Goal: Transaction & Acquisition: Purchase product/service

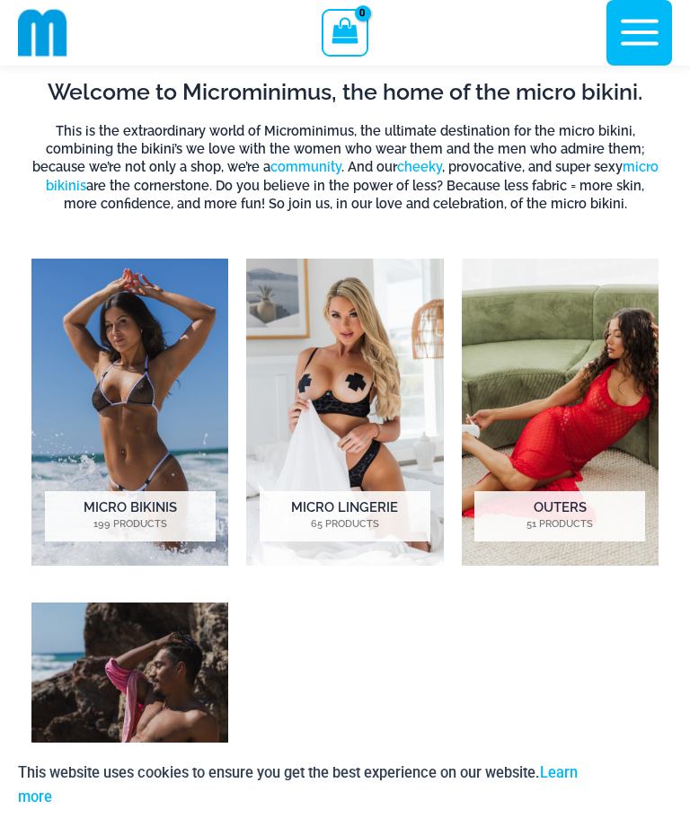
scroll to position [783, 0]
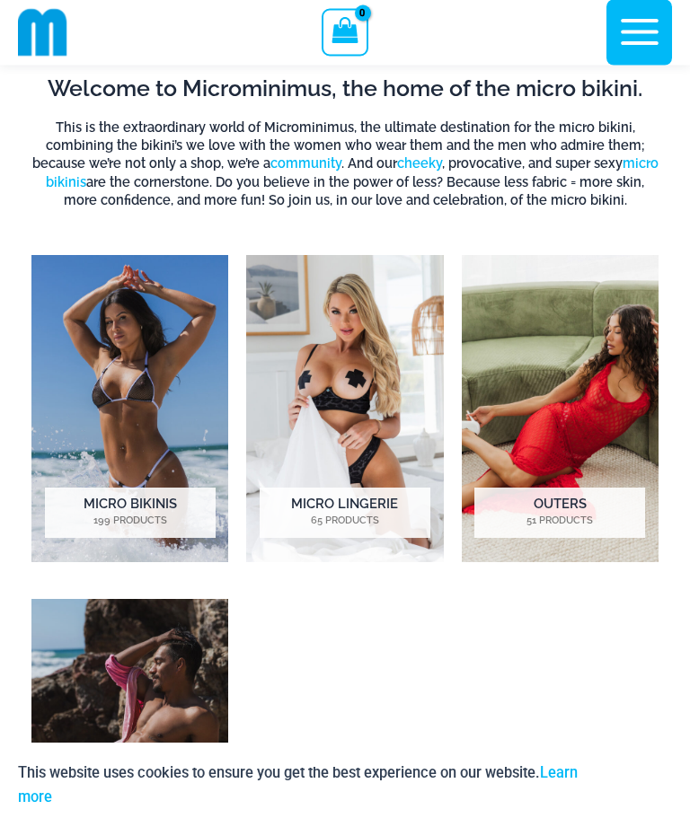
click at [571, 515] on h2 "Outers 51 Products" at bounding box center [559, 514] width 171 height 50
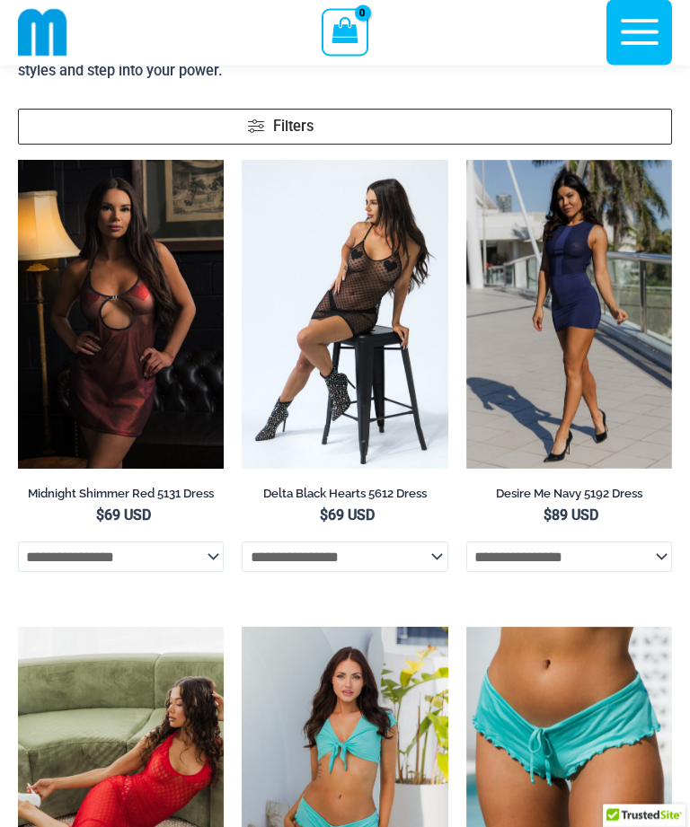
scroll to position [222, 0]
click at [466, 160] on img at bounding box center [466, 160] width 0 height 0
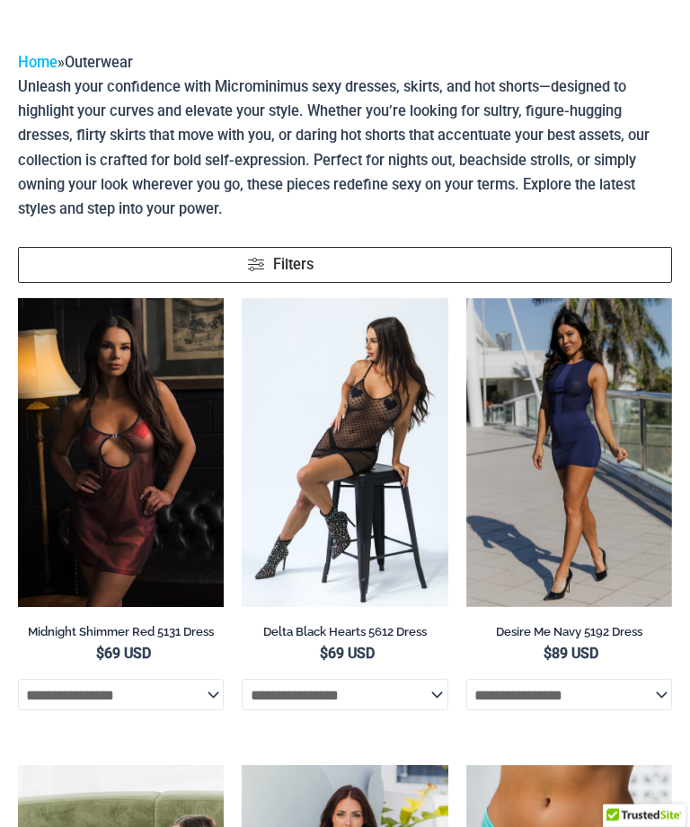
scroll to position [0, 0]
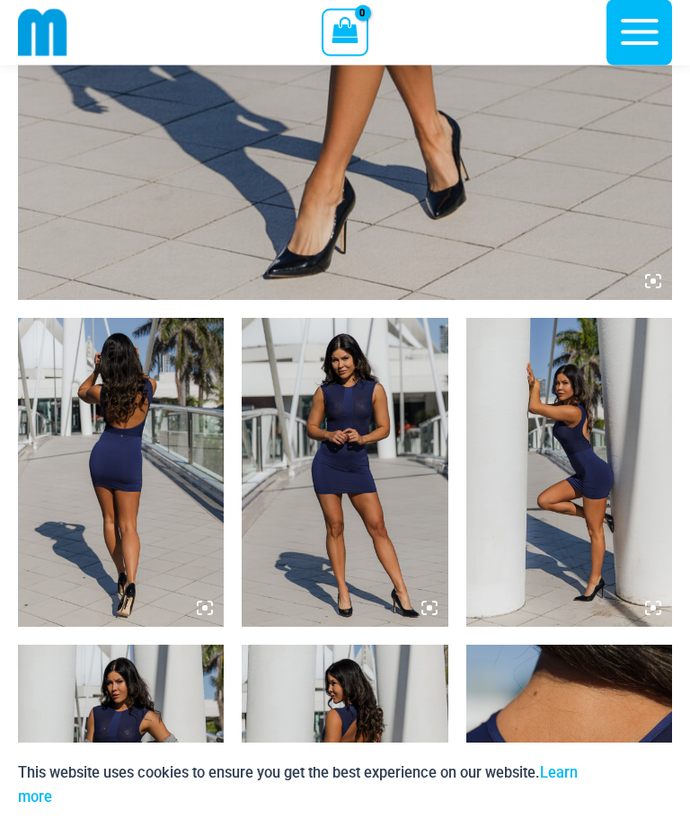
scroll to position [808, 0]
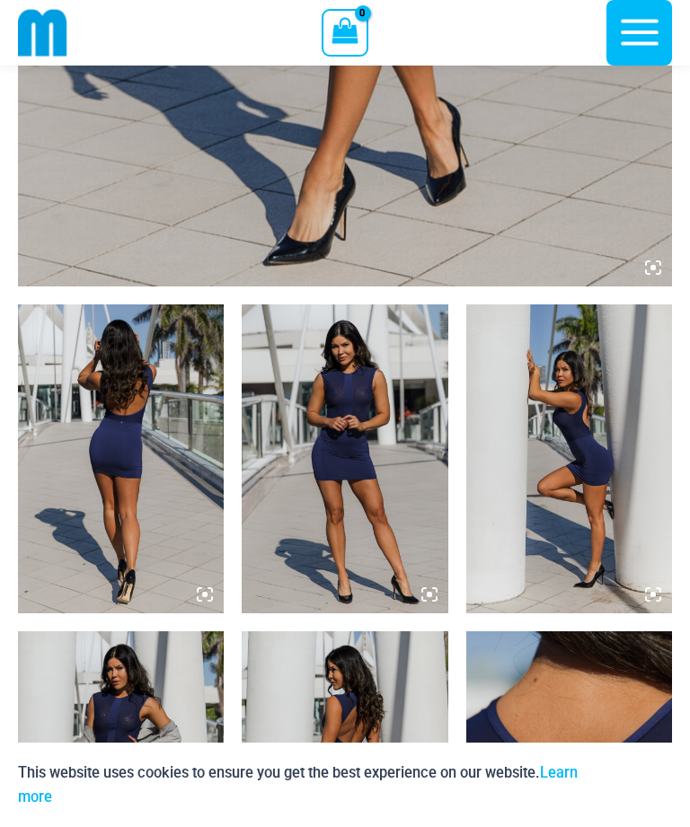
click at [387, 506] on img at bounding box center [345, 458] width 206 height 309
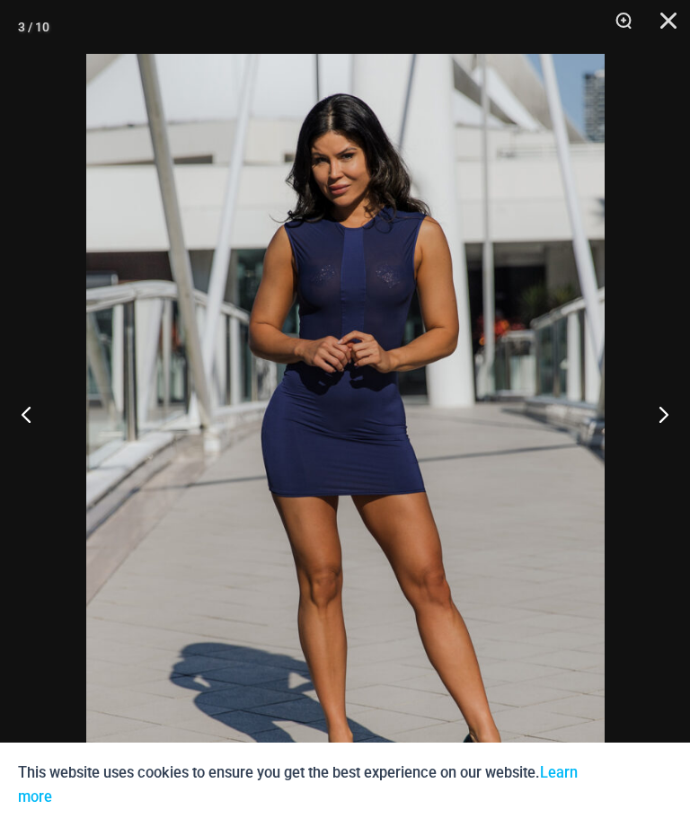
click at [663, 447] on button "Next" at bounding box center [655, 414] width 67 height 90
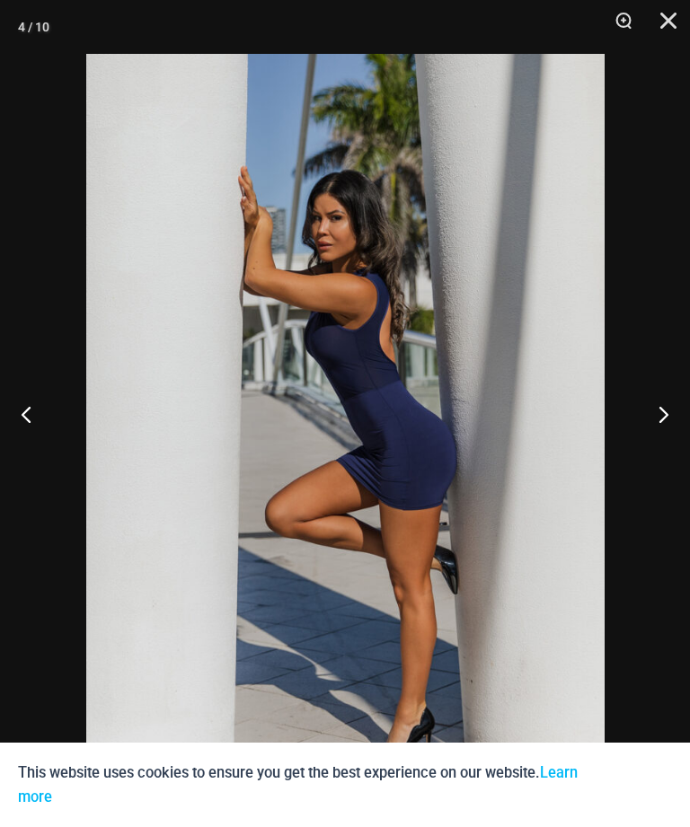
click at [666, 447] on button "Next" at bounding box center [655, 414] width 67 height 90
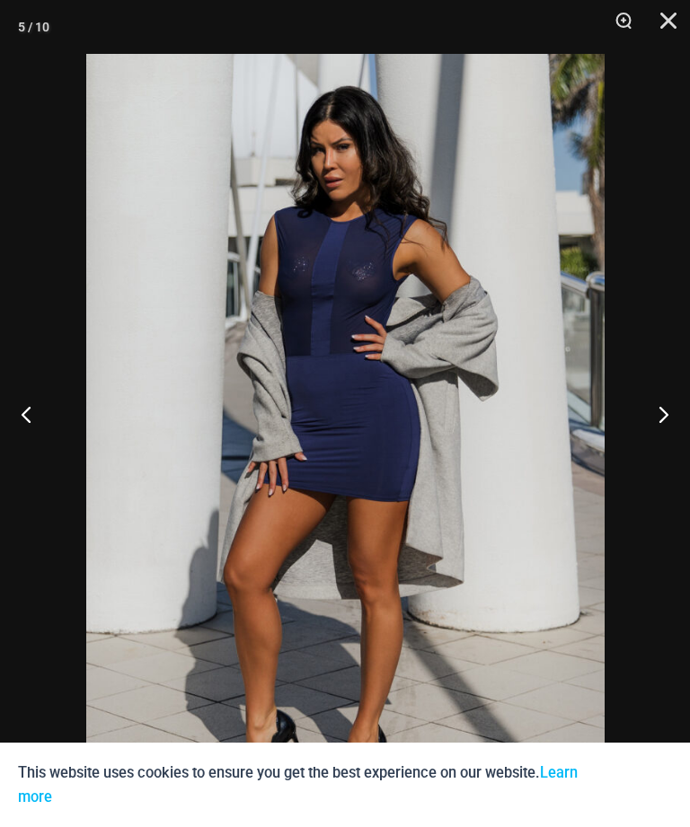
click at [665, 436] on button "Next" at bounding box center [655, 414] width 67 height 90
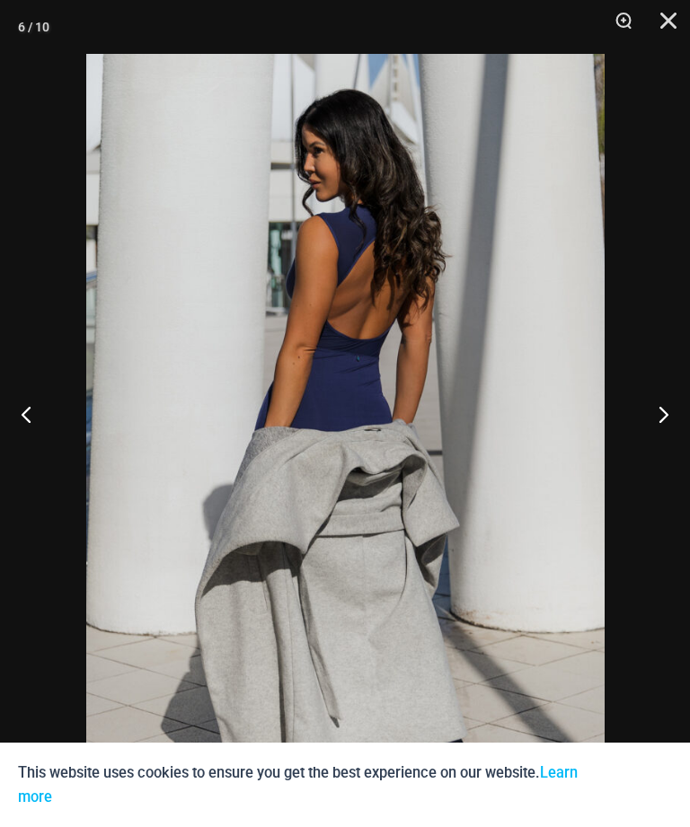
click at [670, 430] on button "Next" at bounding box center [655, 414] width 67 height 90
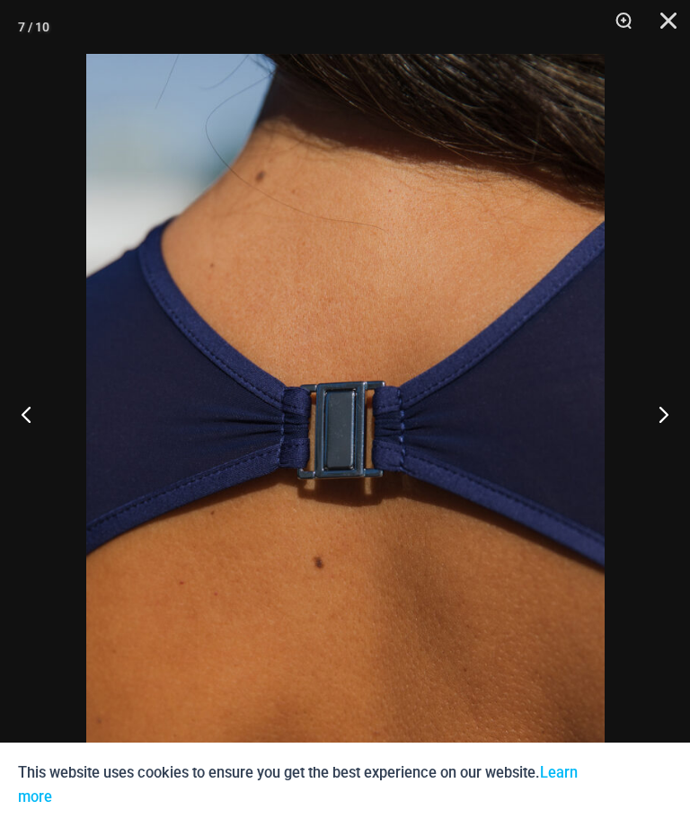
click at [674, 432] on button "Next" at bounding box center [655, 414] width 67 height 90
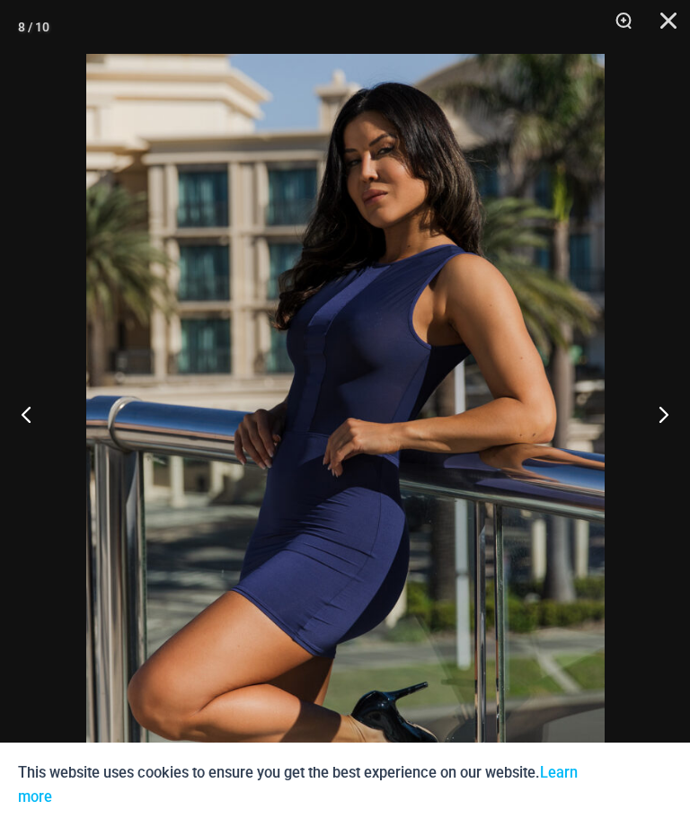
click at [671, 430] on button "Next" at bounding box center [655, 414] width 67 height 90
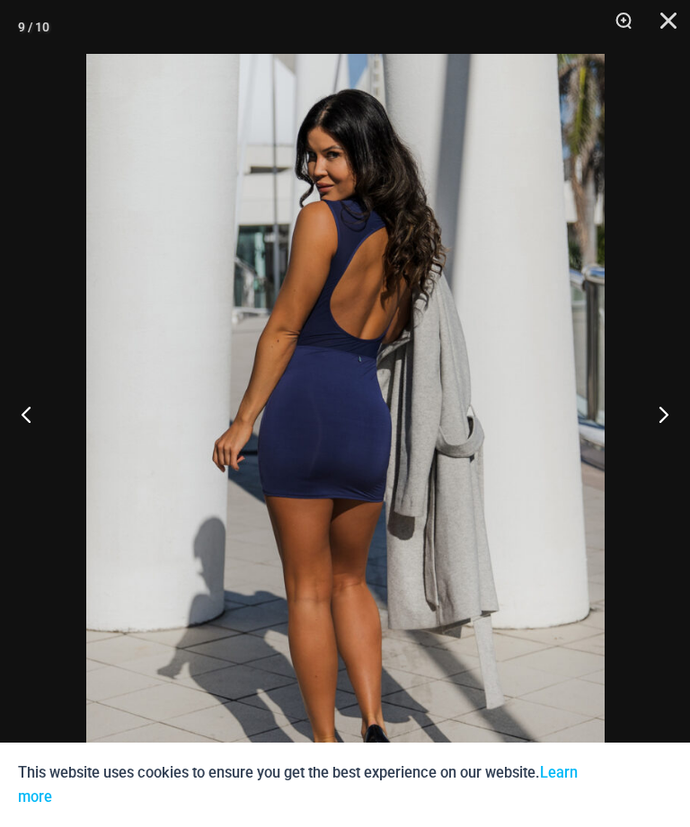
click at [667, 17] on button "Close" at bounding box center [661, 27] width 45 height 54
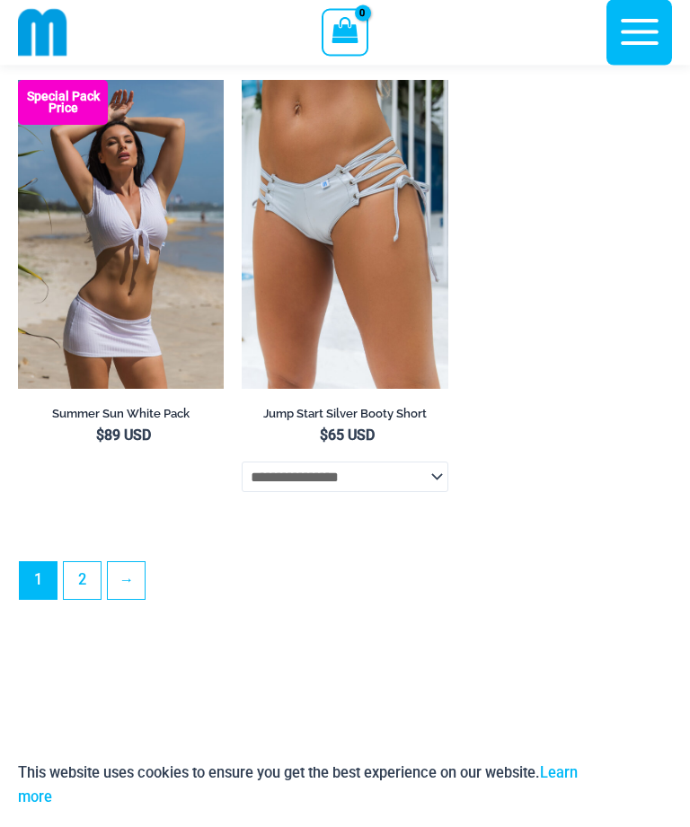
scroll to position [4923, 0]
click at [80, 599] on link "2" at bounding box center [82, 580] width 37 height 37
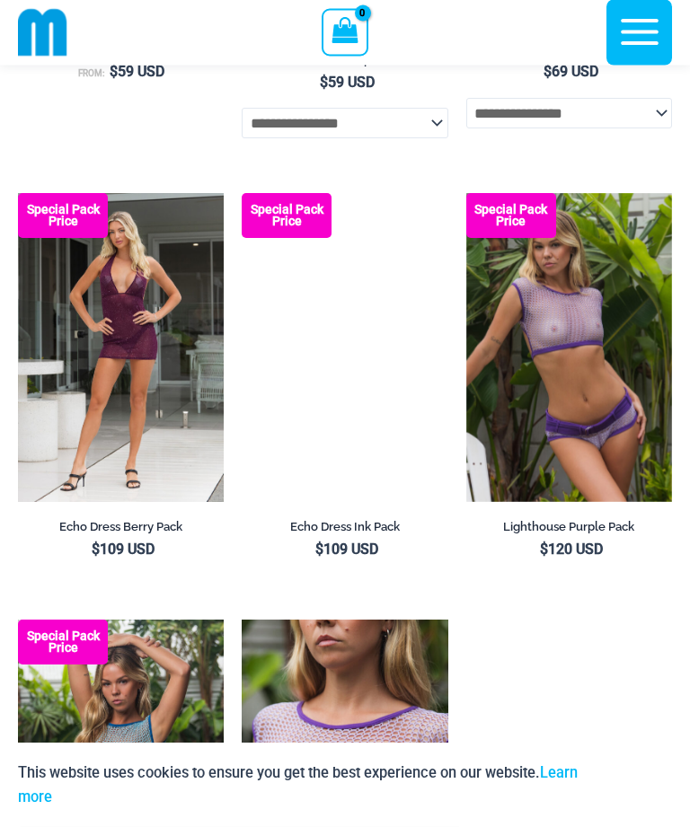
scroll to position [2981, 0]
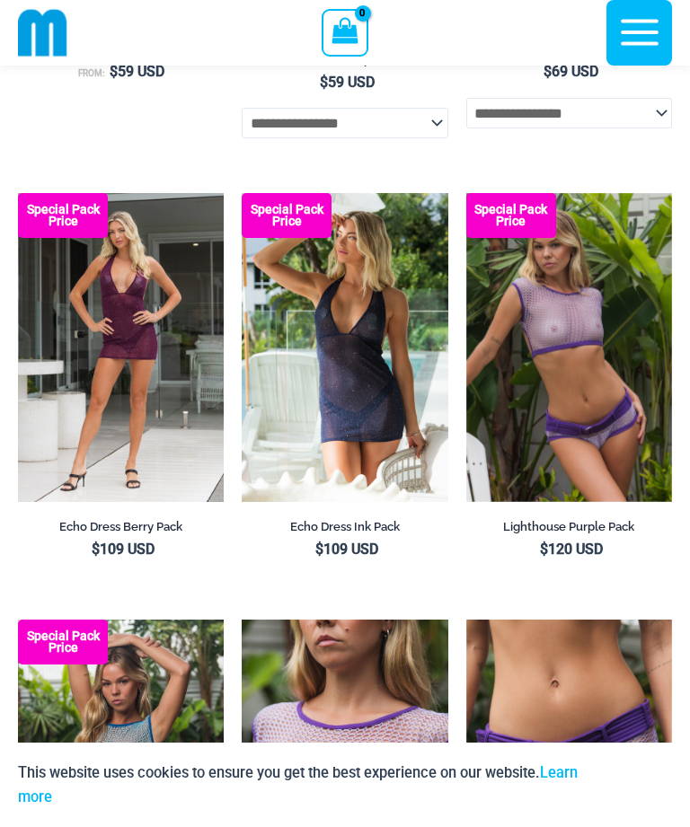
click at [242, 193] on img at bounding box center [242, 193] width 0 height 0
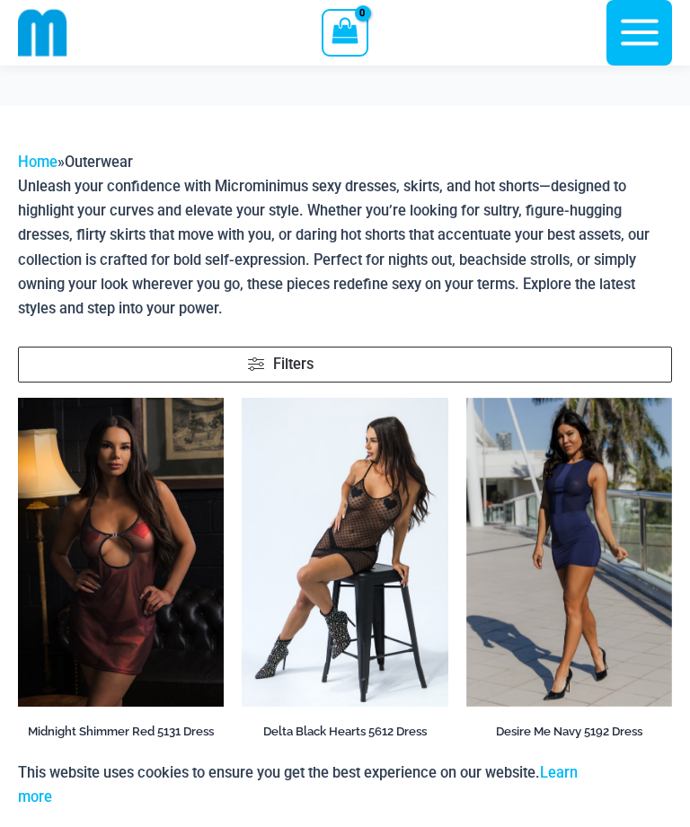
scroll to position [3038, 0]
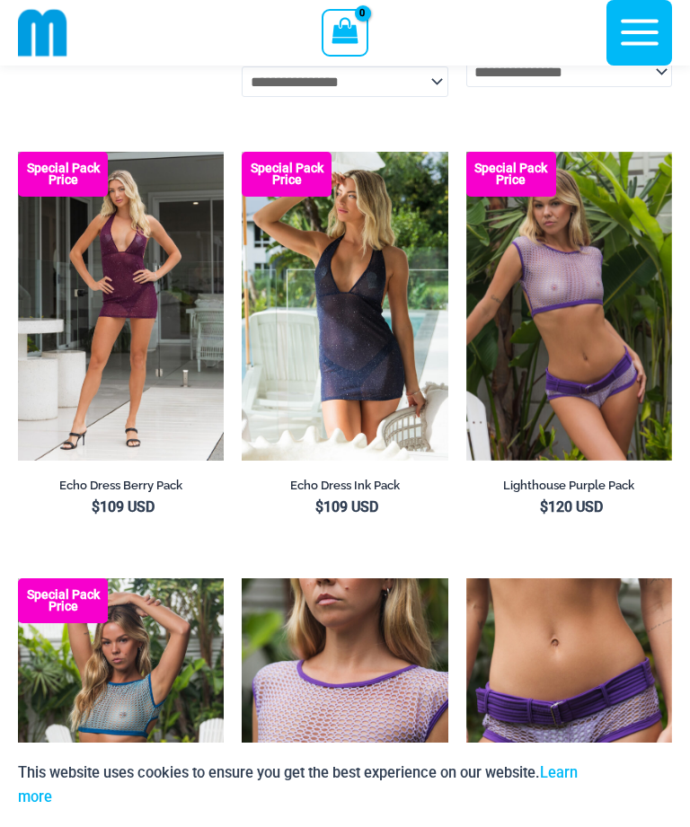
click at [18, 152] on img at bounding box center [18, 152] width 0 height 0
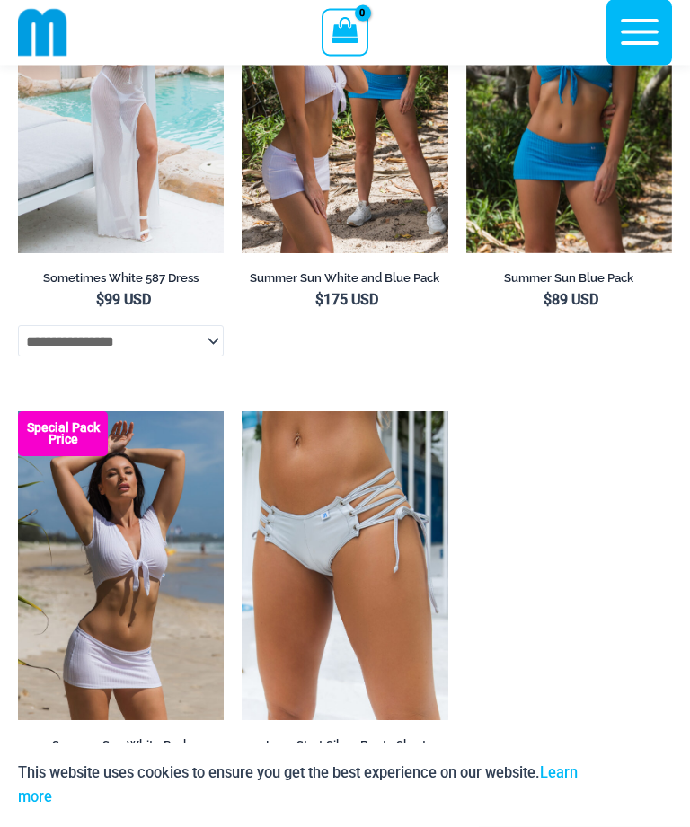
scroll to position [4591, 0]
click at [18, 411] on img at bounding box center [18, 411] width 0 height 0
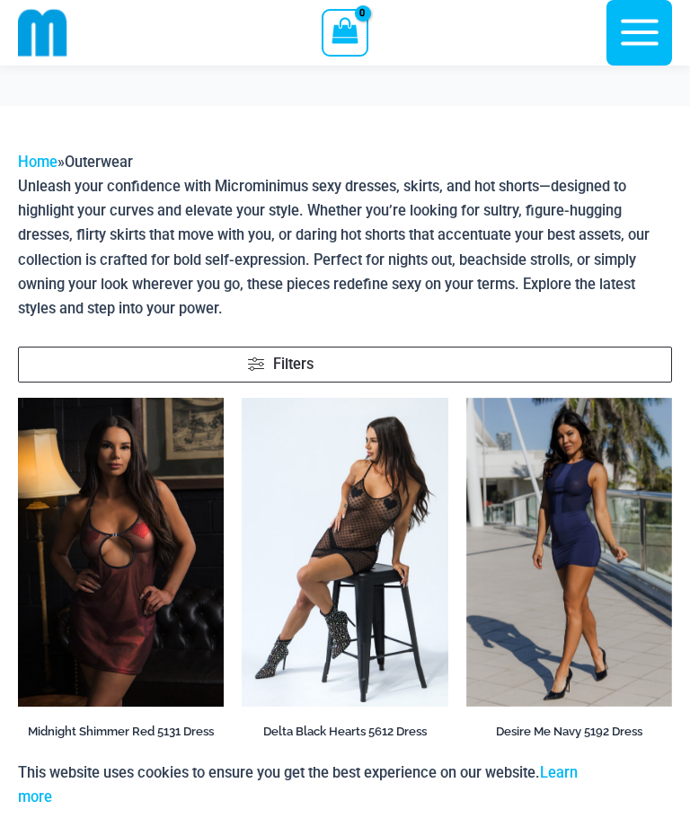
scroll to position [4649, 0]
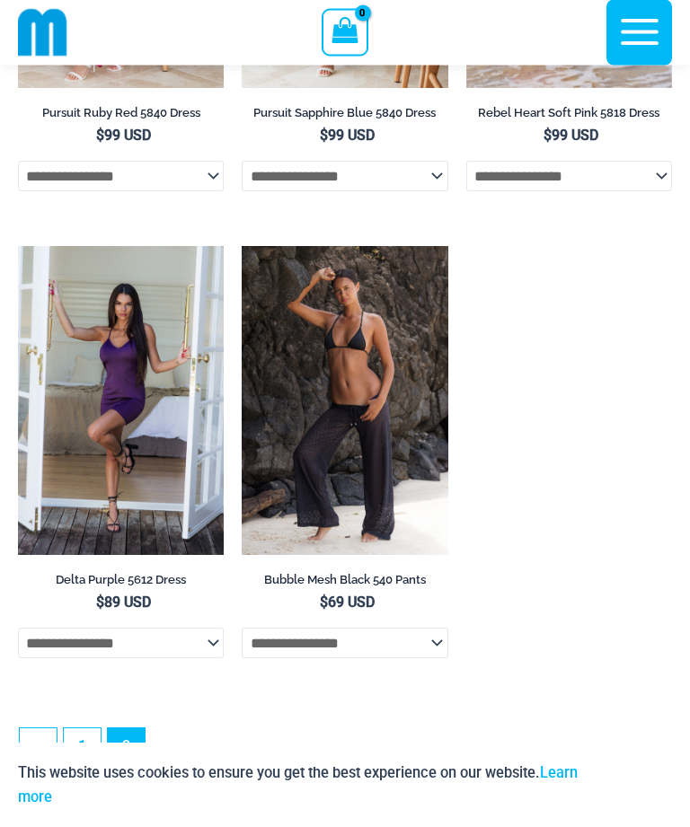
scroll to position [2768, 0]
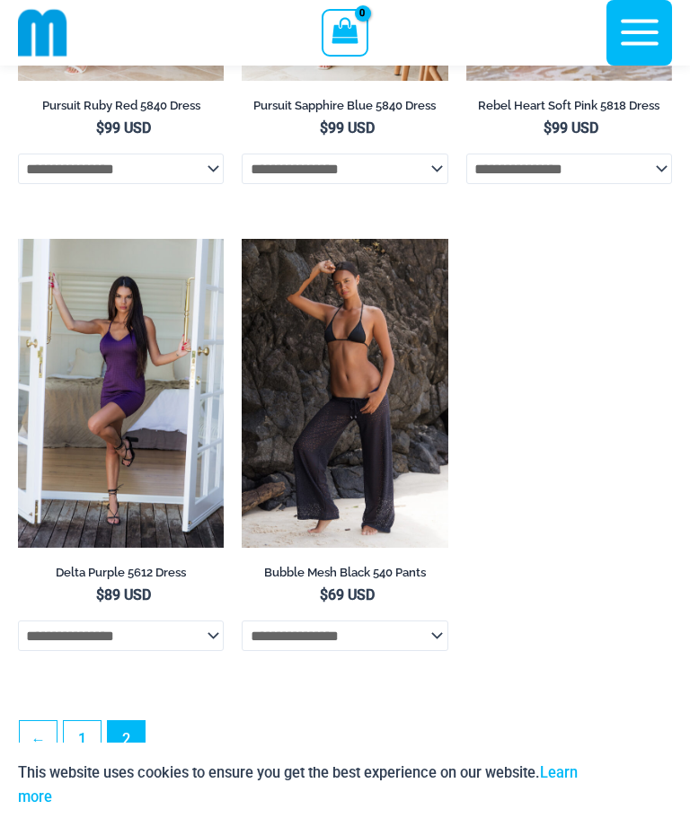
click at [18, 239] on img at bounding box center [18, 239] width 0 height 0
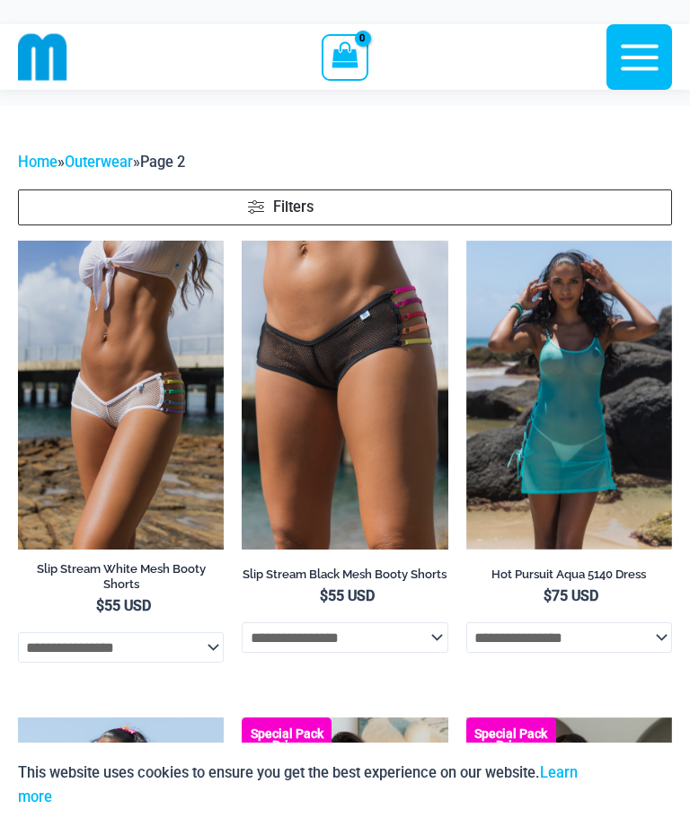
scroll to position [2827, 0]
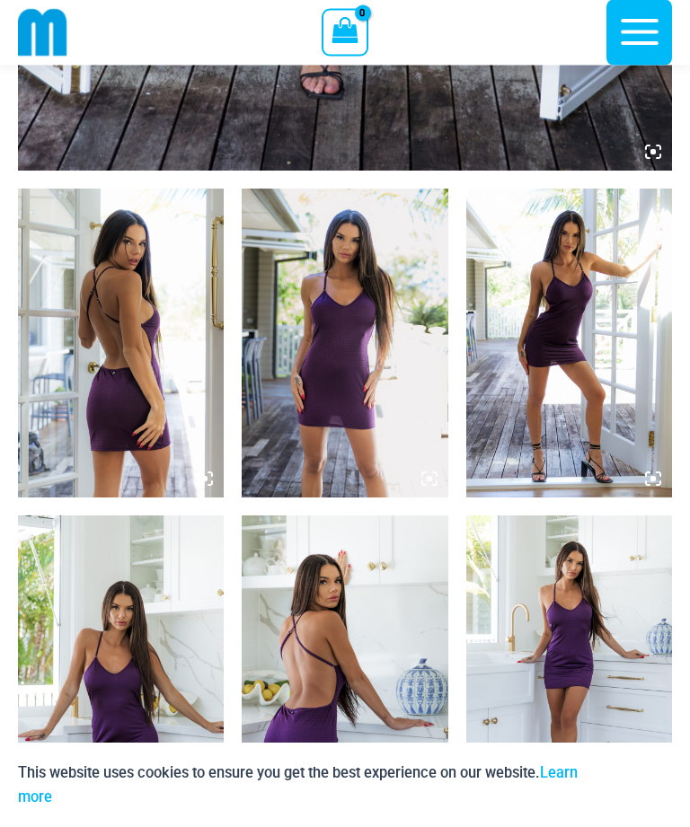
click at [388, 416] on img at bounding box center [345, 344] width 206 height 309
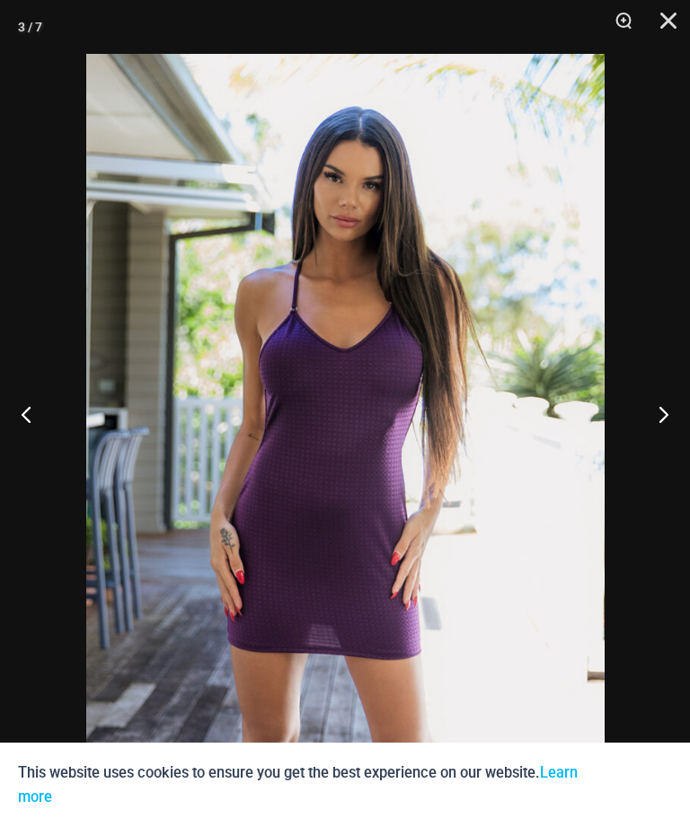
click at [666, 433] on button "Next" at bounding box center [655, 414] width 67 height 90
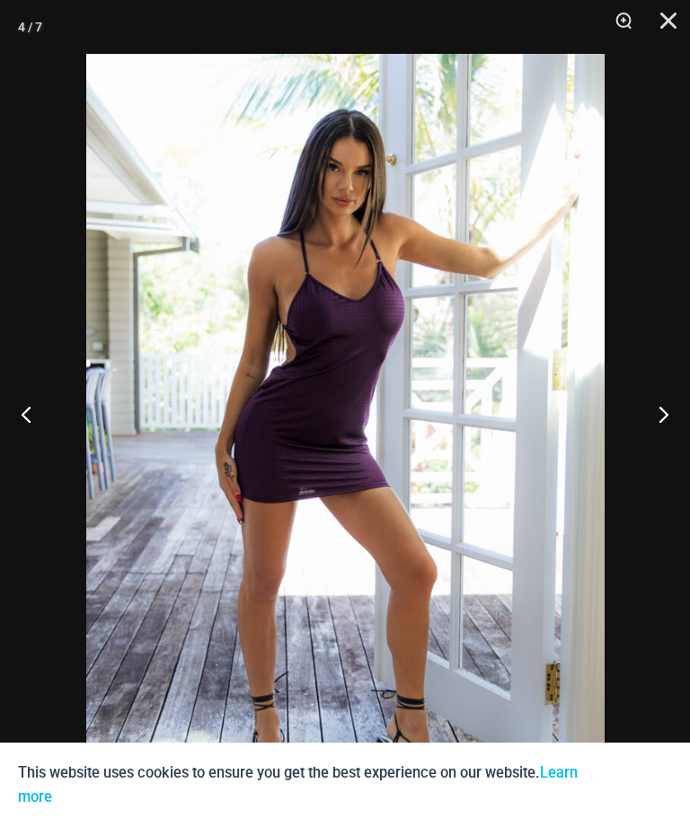
click at [668, 434] on button "Next" at bounding box center [655, 414] width 67 height 90
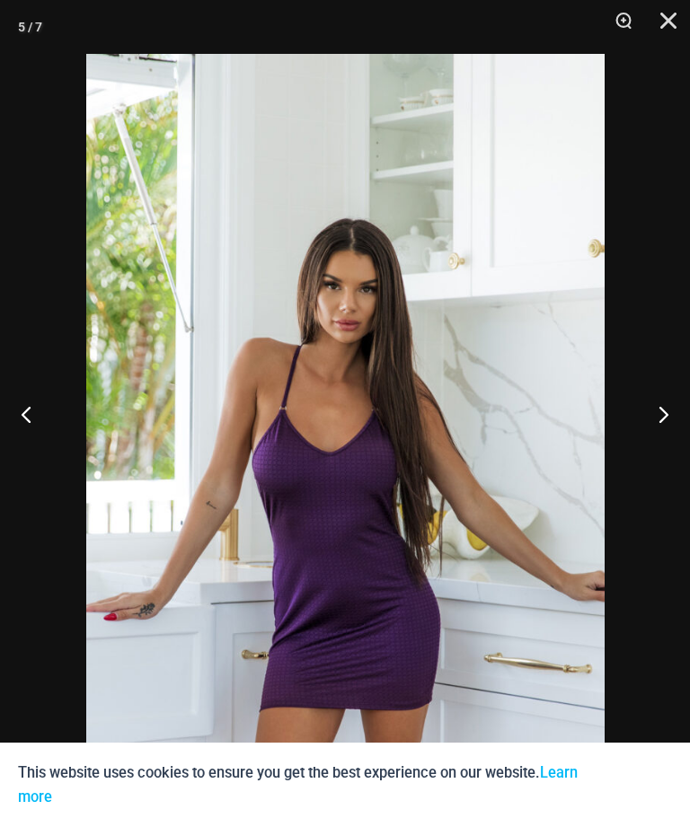
click at [667, 434] on button "Next" at bounding box center [655, 414] width 67 height 90
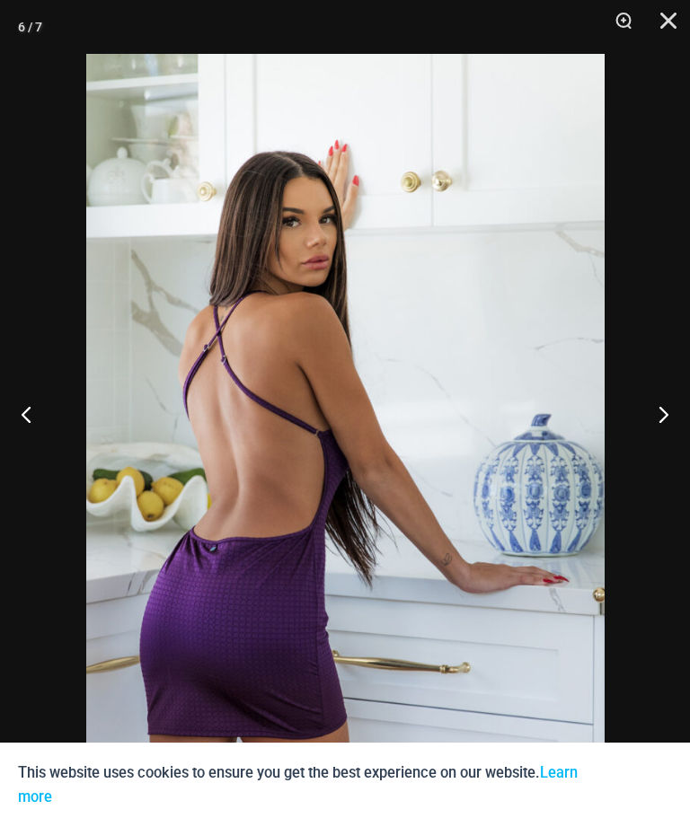
click at [666, 434] on button "Next" at bounding box center [655, 414] width 67 height 90
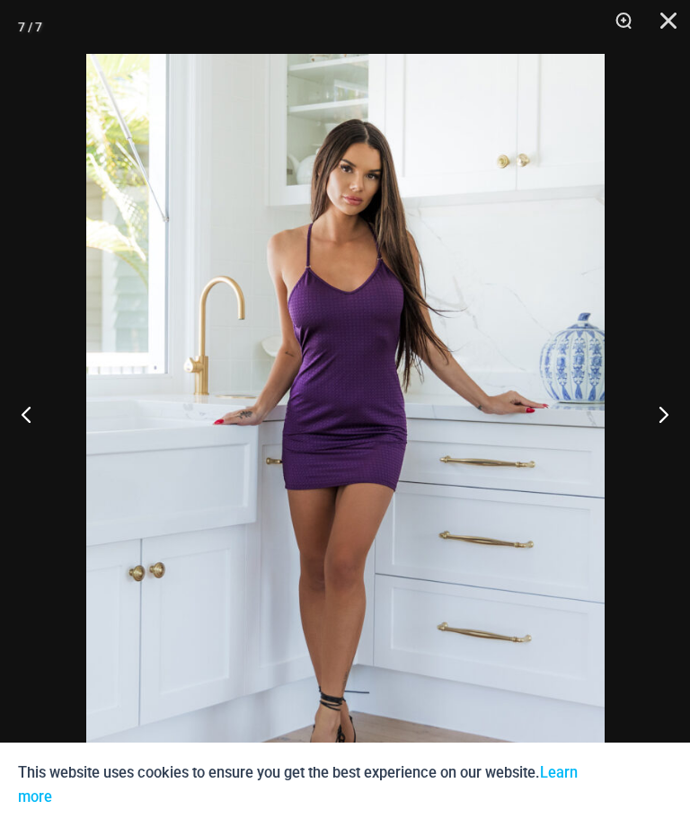
click at [667, 432] on button "Next" at bounding box center [655, 414] width 67 height 90
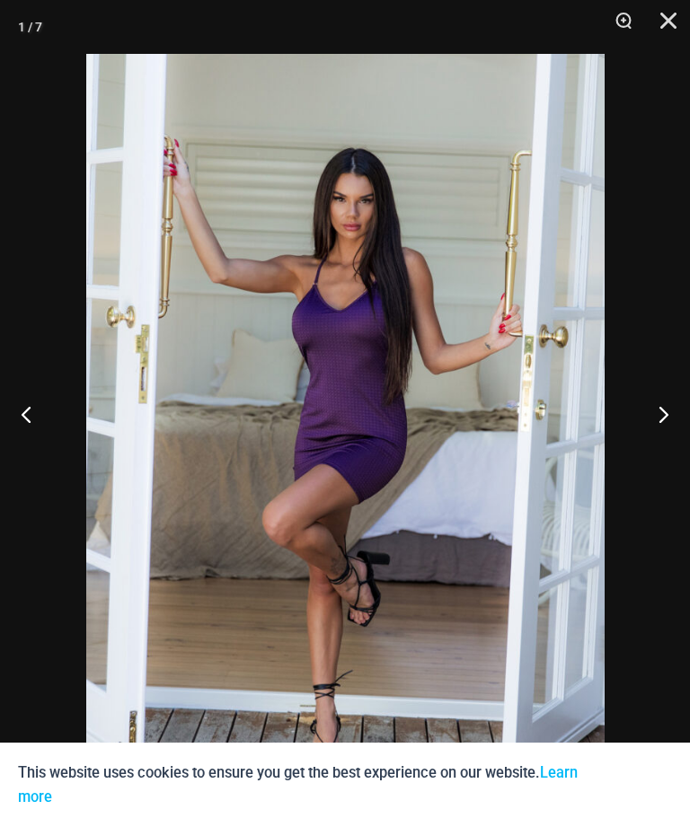
click at [670, 431] on button "Next" at bounding box center [655, 414] width 67 height 90
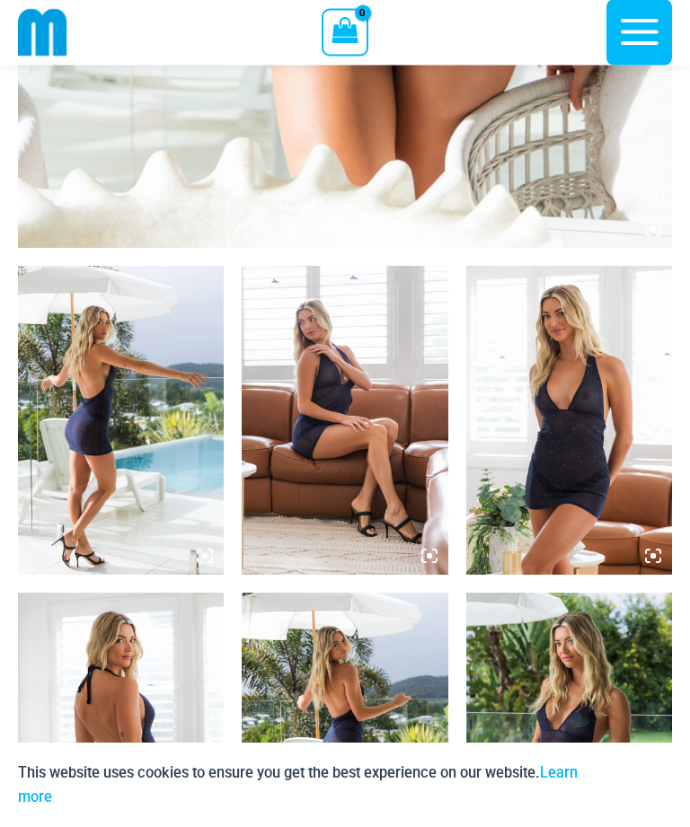
scroll to position [849, 0]
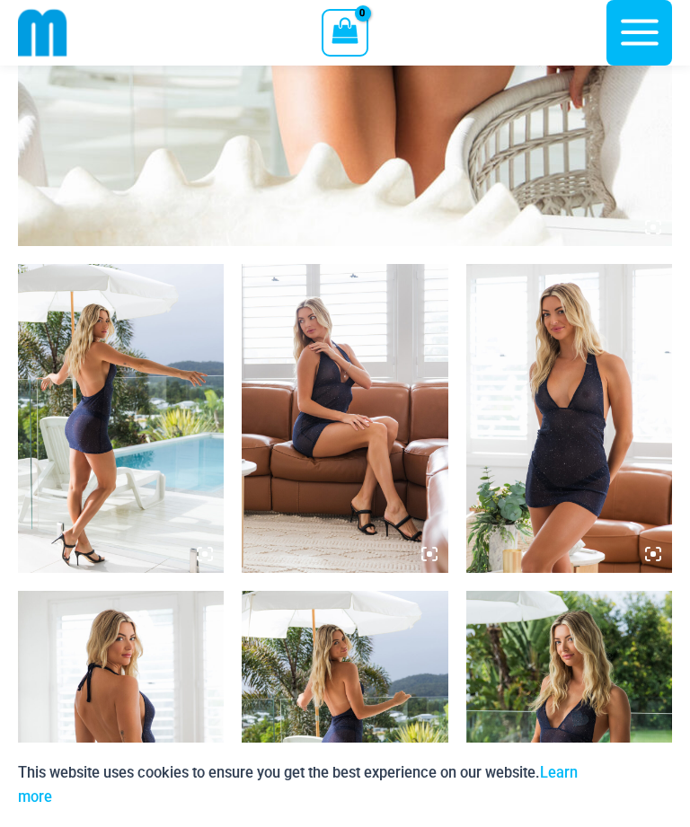
click at [104, 712] on img at bounding box center [121, 745] width 206 height 309
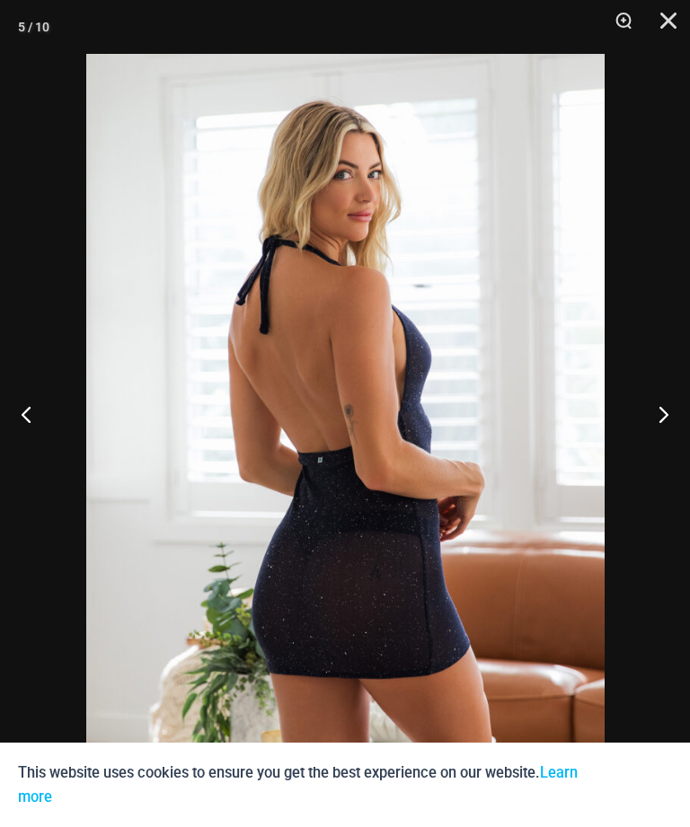
click at [669, 438] on button "Next" at bounding box center [655, 414] width 67 height 90
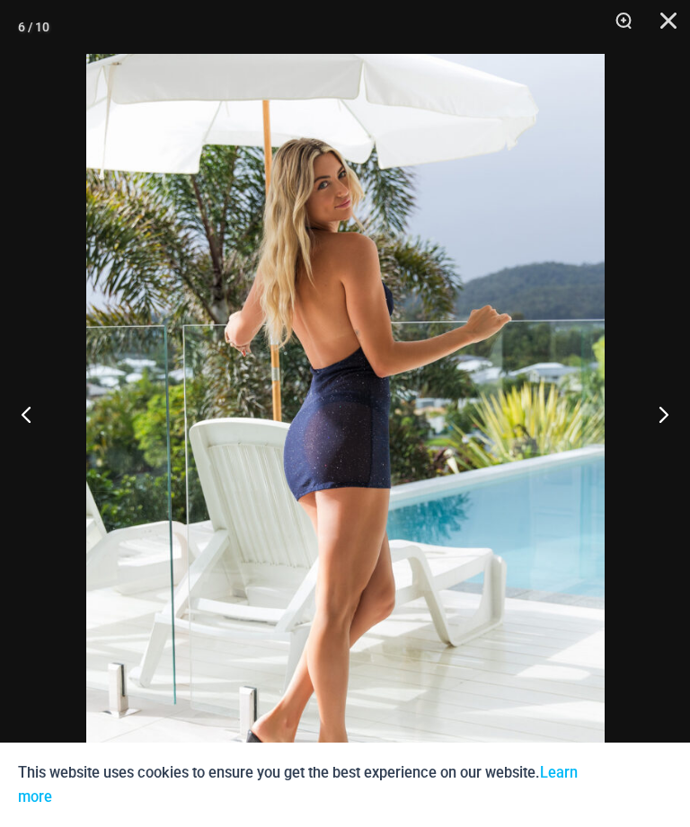
click at [663, 445] on button "Next" at bounding box center [655, 414] width 67 height 90
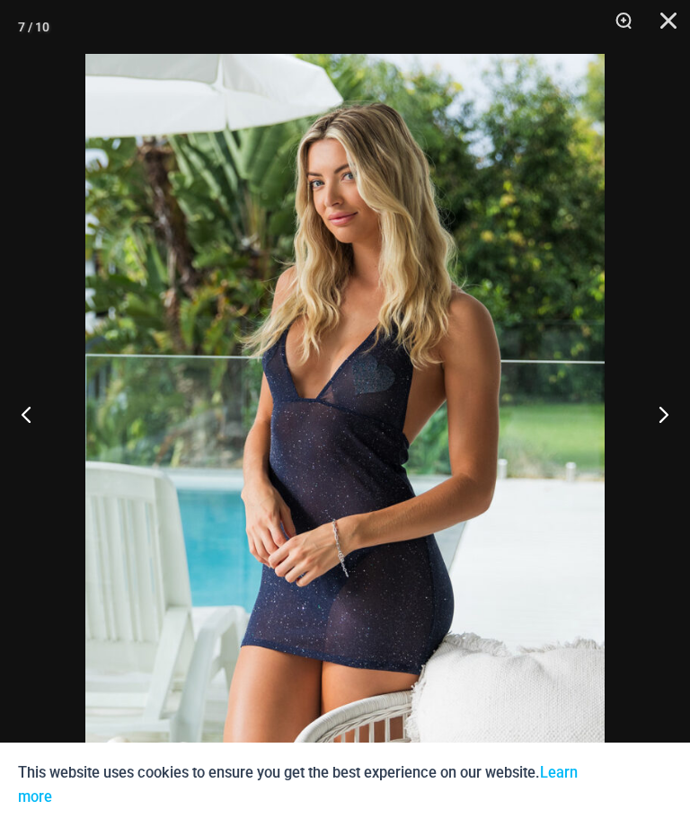
click at [665, 445] on button "Next" at bounding box center [655, 414] width 67 height 90
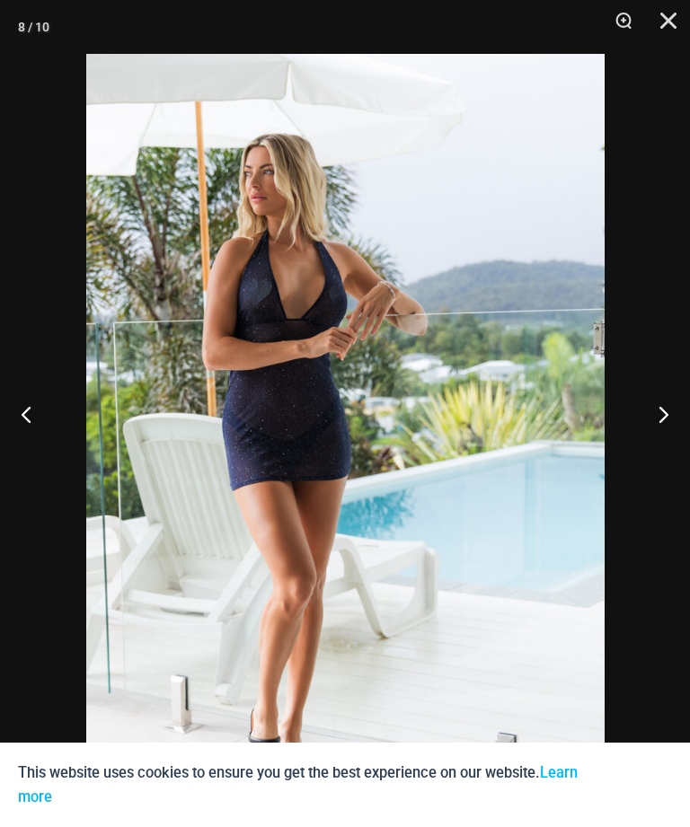
click at [666, 437] on button "Next" at bounding box center [655, 414] width 67 height 90
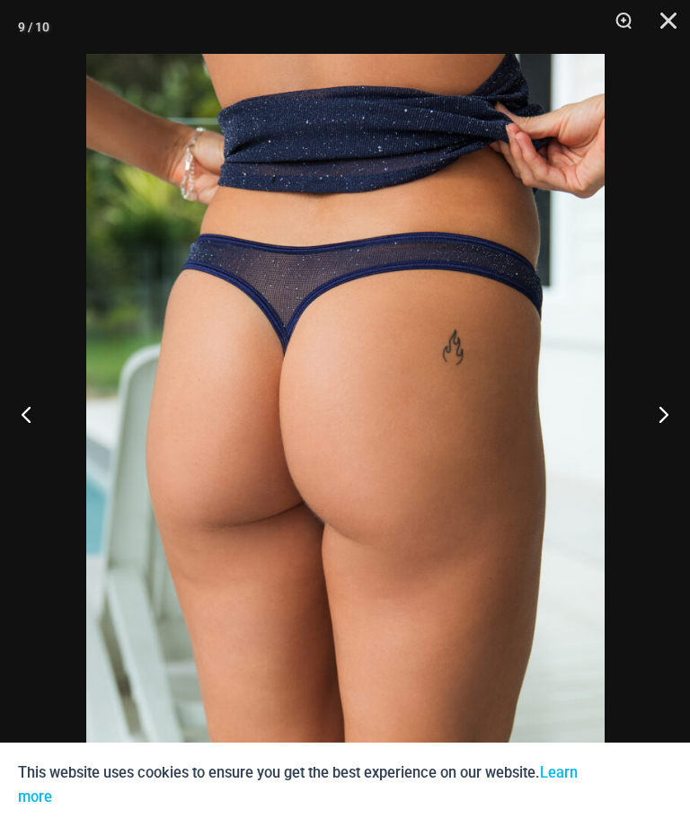
click at [667, 440] on button "Next" at bounding box center [655, 414] width 67 height 90
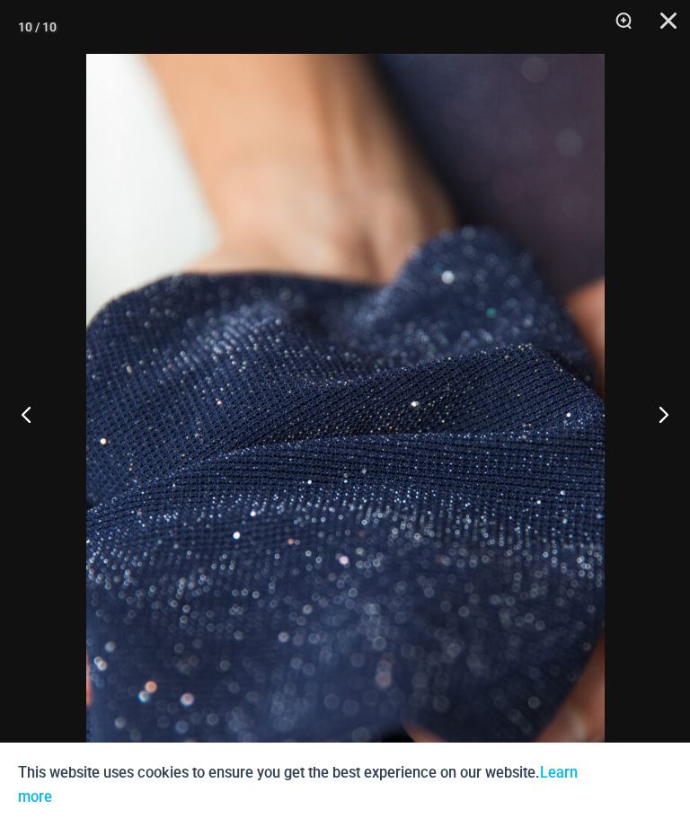
click at [665, 443] on button "Next" at bounding box center [655, 414] width 67 height 90
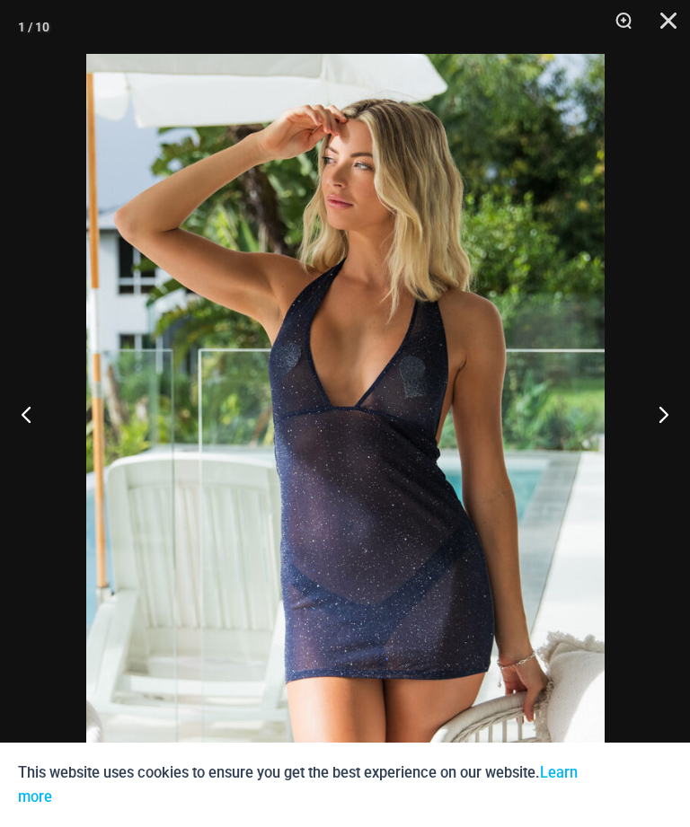
click at [665, 438] on button "Next" at bounding box center [655, 414] width 67 height 90
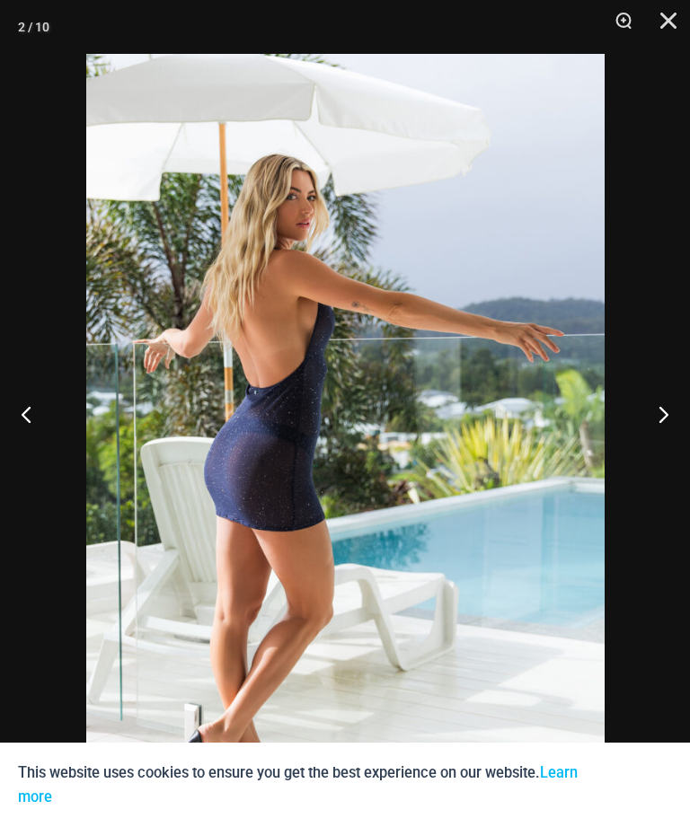
click at [679, 22] on button "Close" at bounding box center [661, 27] width 45 height 54
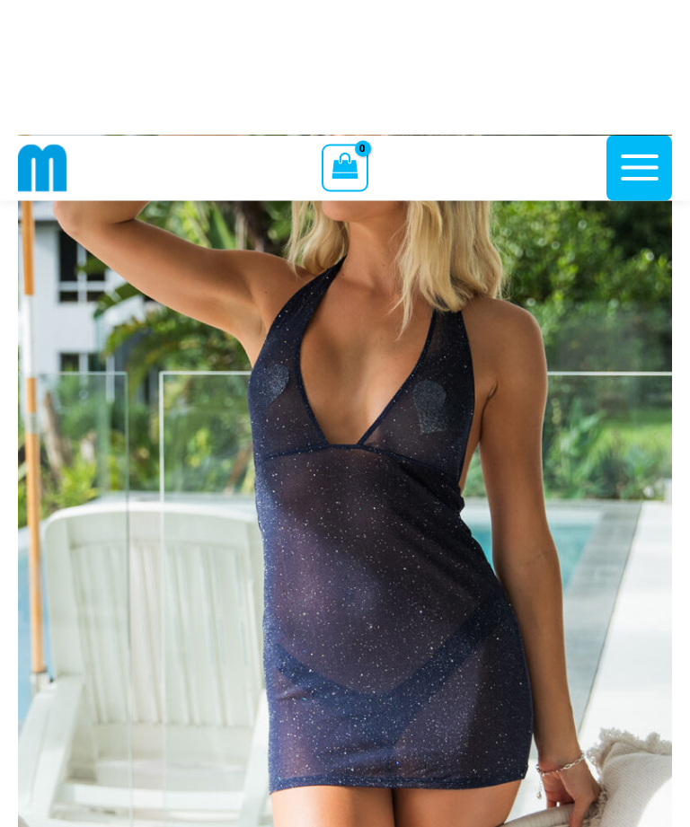
scroll to position [0, 0]
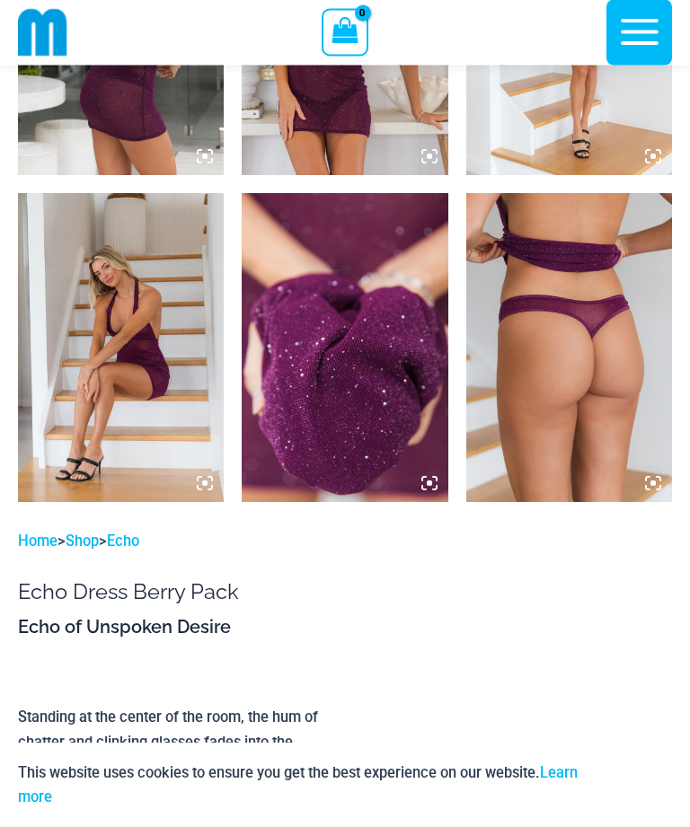
scroll to position [1574, 0]
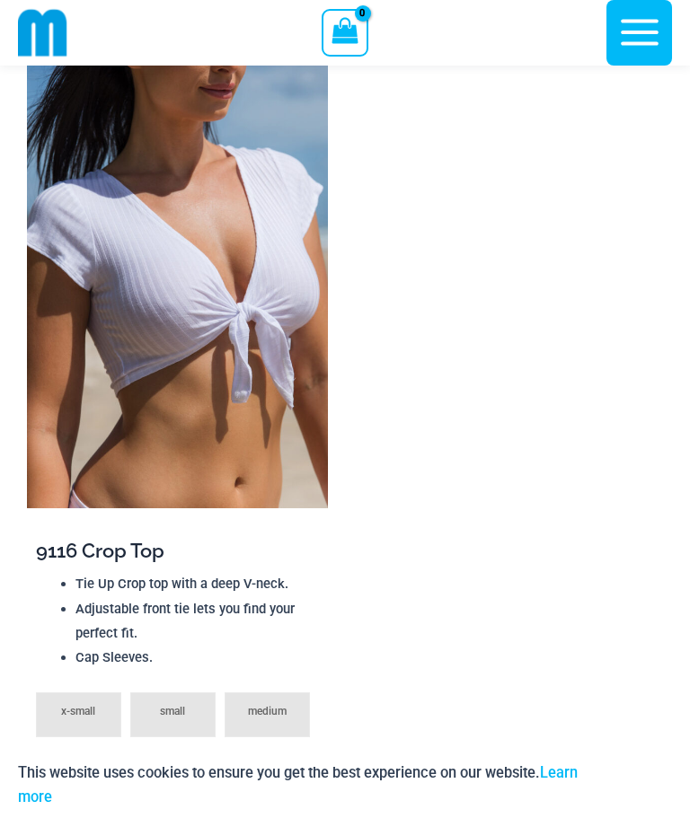
scroll to position [2496, 0]
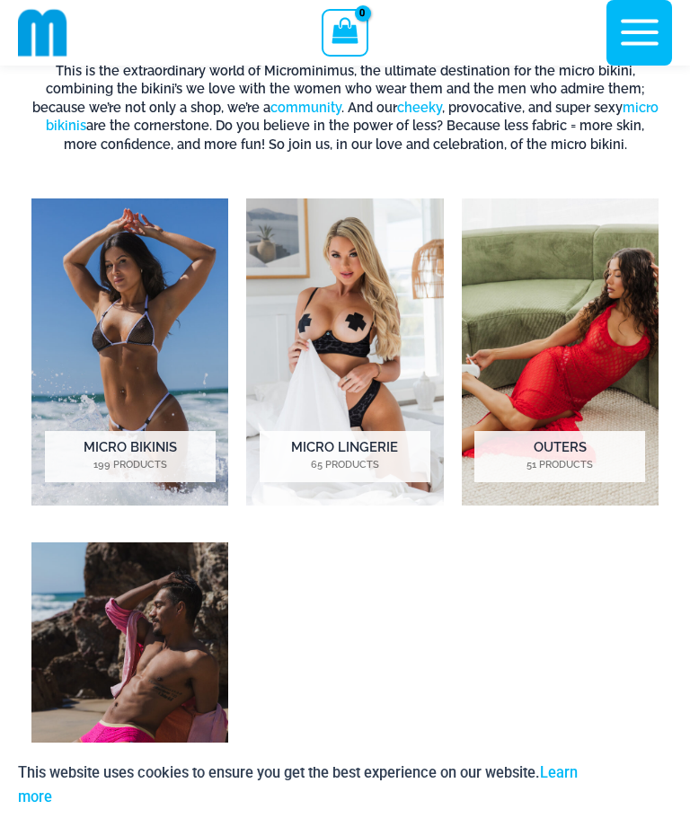
scroll to position [842, 0]
